Goal: Communication & Community: Participate in discussion

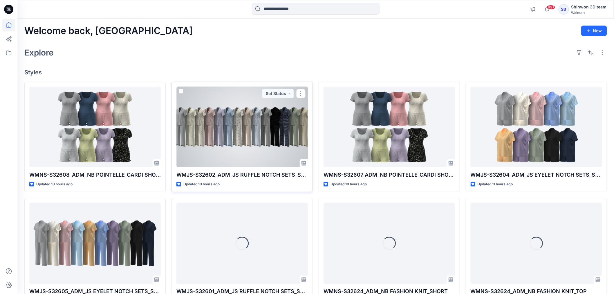
click at [235, 137] on div at bounding box center [241, 126] width 131 height 81
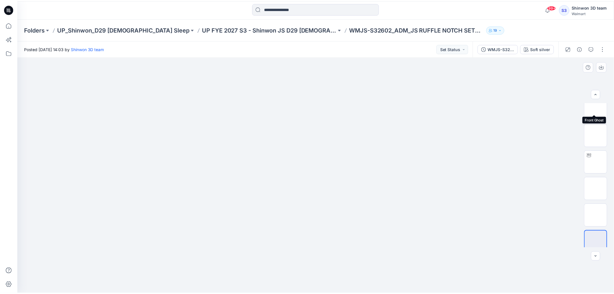
scroll to position [225, 0]
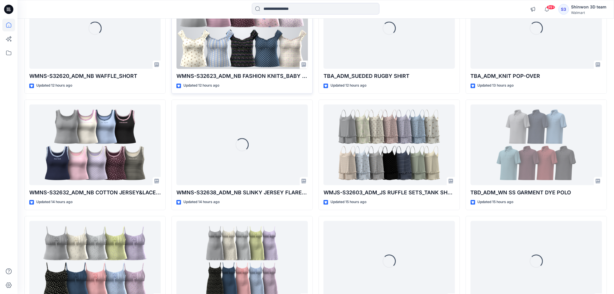
scroll to position [449, 0]
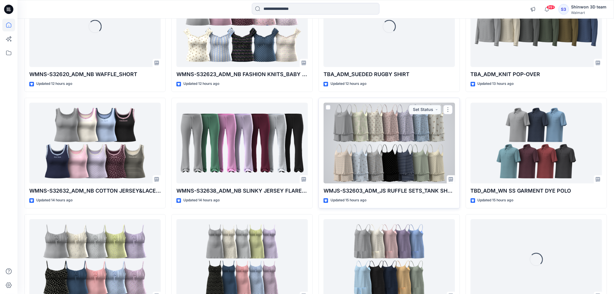
click at [371, 163] on div at bounding box center [388, 143] width 131 height 81
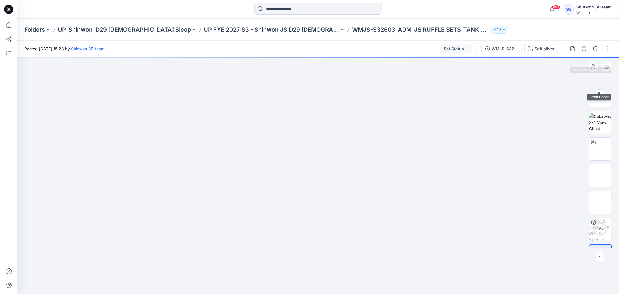
scroll to position [252, 0]
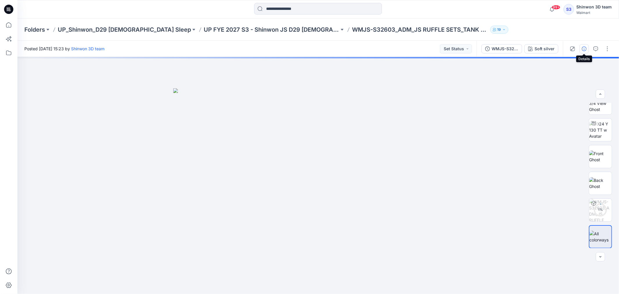
click at [584, 47] on icon "button" at bounding box center [584, 48] width 5 height 5
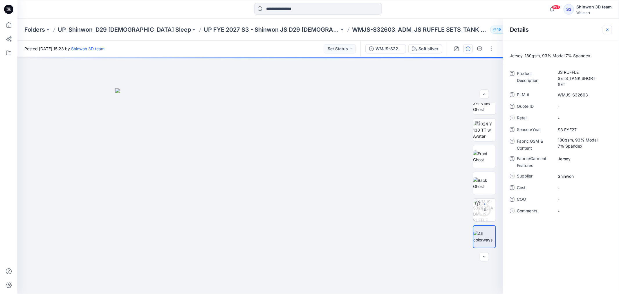
click at [607, 28] on icon "button" at bounding box center [607, 29] width 5 height 5
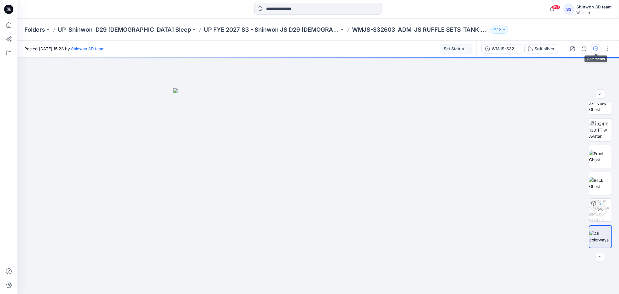
click at [592, 52] on button "button" at bounding box center [595, 48] width 9 height 9
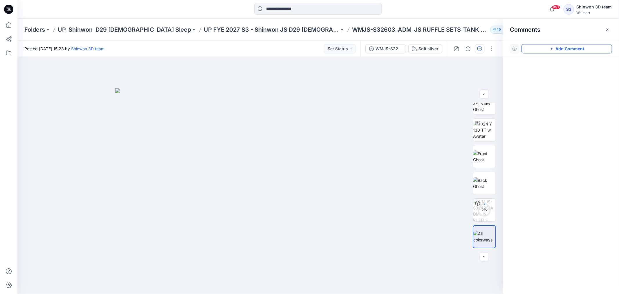
click at [564, 50] on button "Add Comment" at bounding box center [566, 48] width 91 height 9
click at [605, 30] on icon "button" at bounding box center [607, 29] width 5 height 5
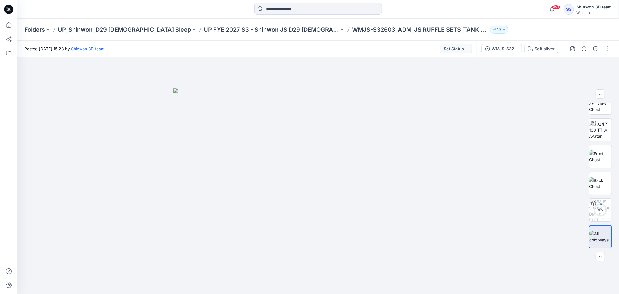
click at [518, 30] on div "Folders UP_Shinwon_D29 [DEMOGRAPHIC_DATA] Sleep UP FYE 2027 S3 - Shinwon JS D29…" at bounding box center [295, 30] width 542 height 8
click at [594, 51] on button "button" at bounding box center [595, 48] width 9 height 9
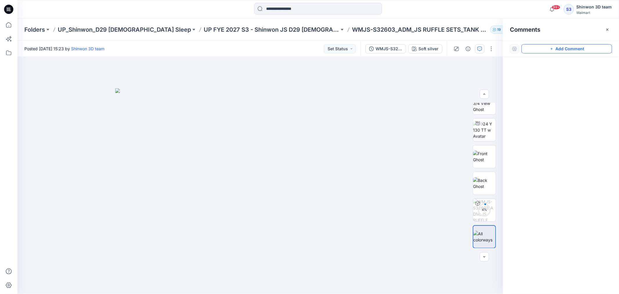
click at [581, 50] on button "Add Comment" at bounding box center [566, 48] width 91 height 9
click at [33, 83] on div "1" at bounding box center [259, 175] width 485 height 237
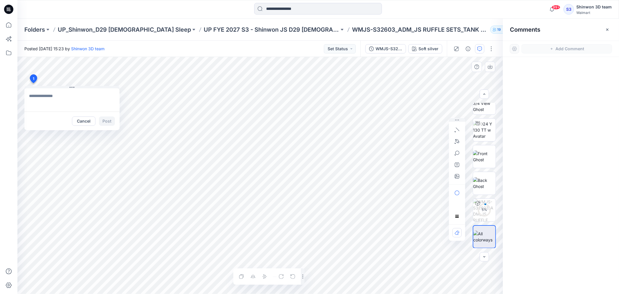
type textarea "**********"
click at [102, 121] on button "Post" at bounding box center [107, 120] width 16 height 9
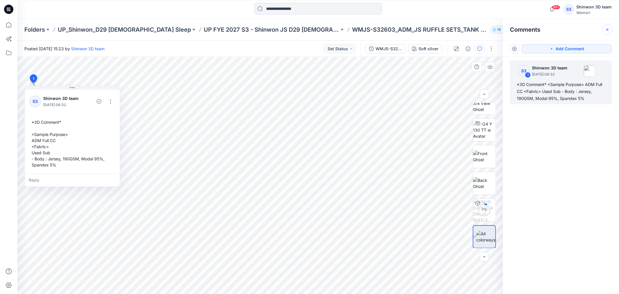
click at [607, 28] on icon "button" at bounding box center [607, 29] width 5 height 5
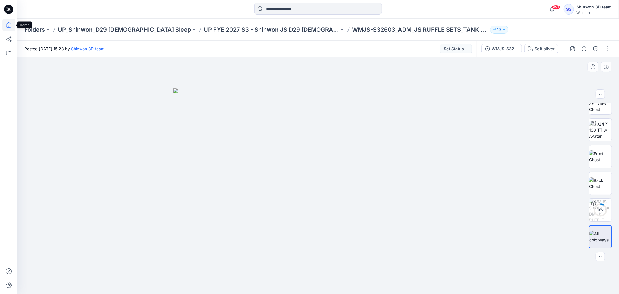
click at [10, 24] on icon at bounding box center [8, 25] width 13 height 13
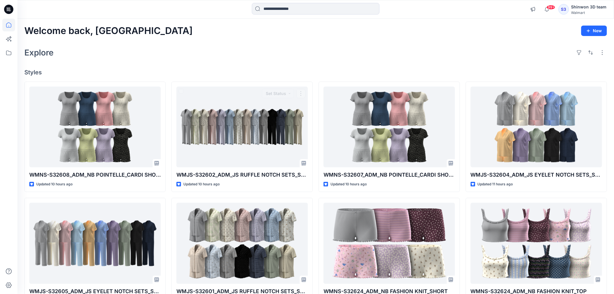
click at [177, 50] on div "Explore" at bounding box center [315, 53] width 583 height 14
